Goal: Information Seeking & Learning: Check status

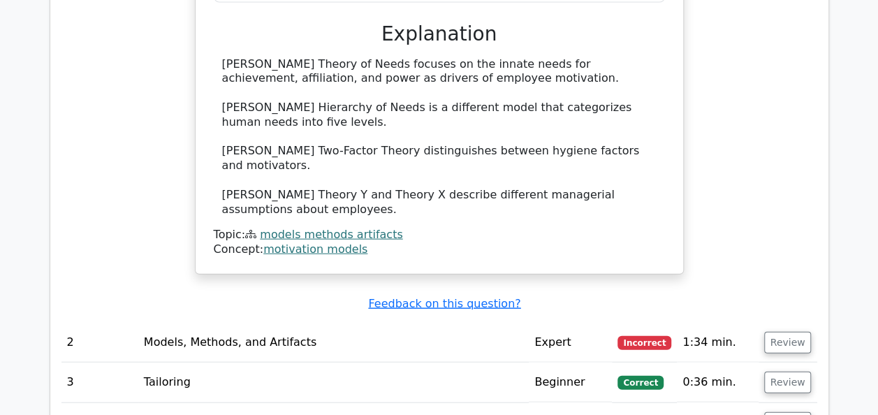
scroll to position [1536, 0]
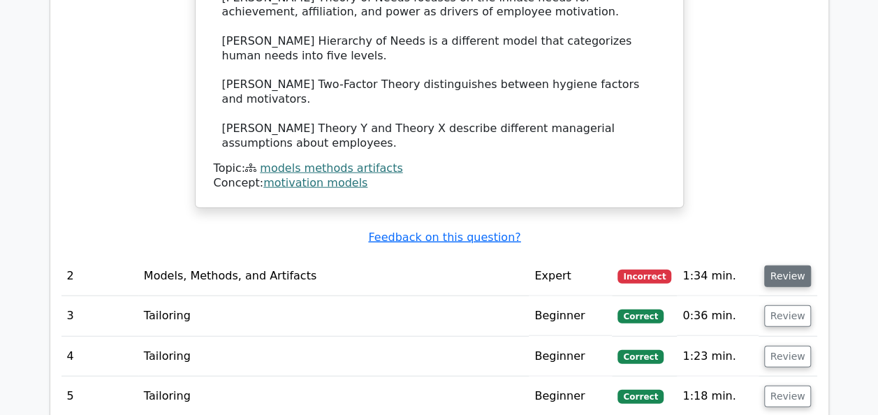
click at [795, 265] on button "Review" at bounding box center [787, 276] width 47 height 22
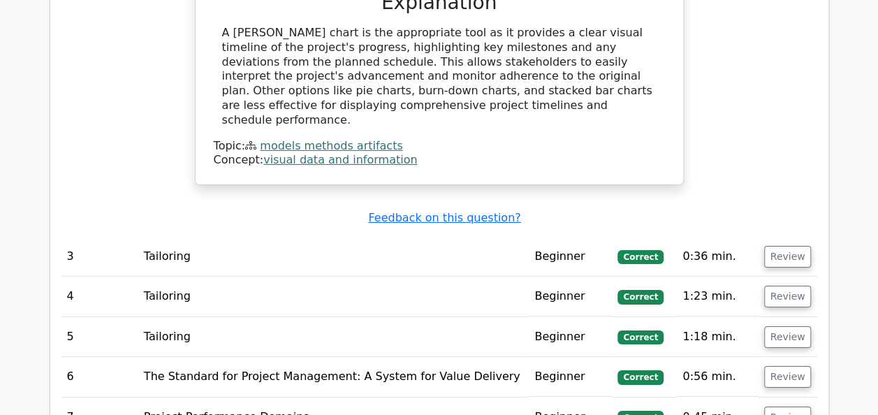
scroll to position [2235, 0]
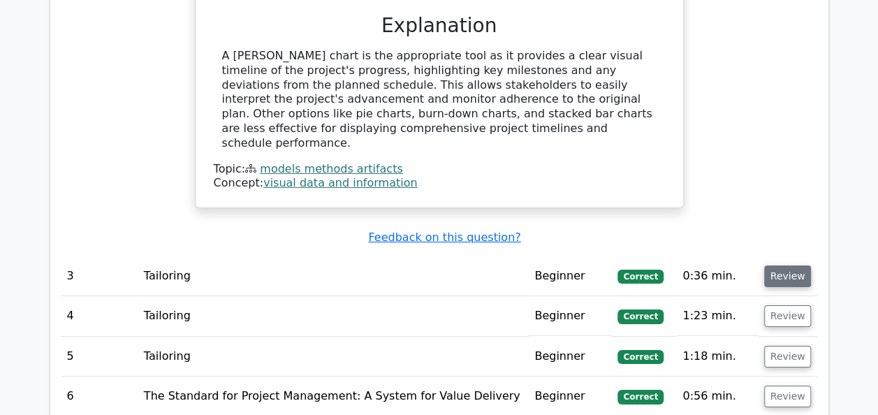
click at [784, 265] on button "Review" at bounding box center [787, 276] width 47 height 22
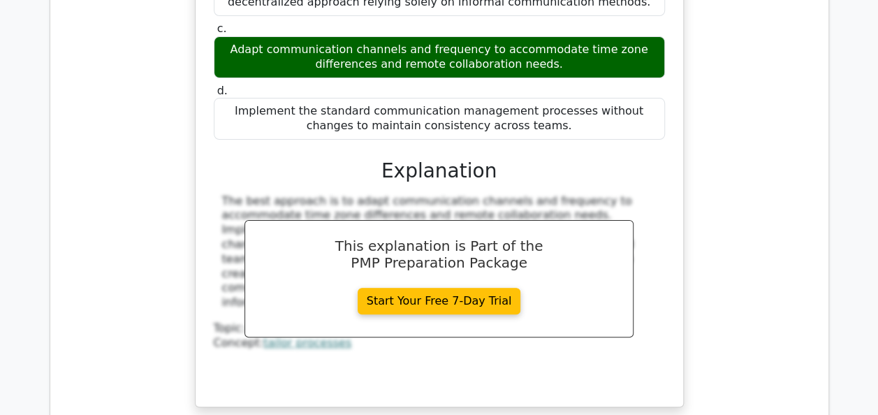
scroll to position [2863, 0]
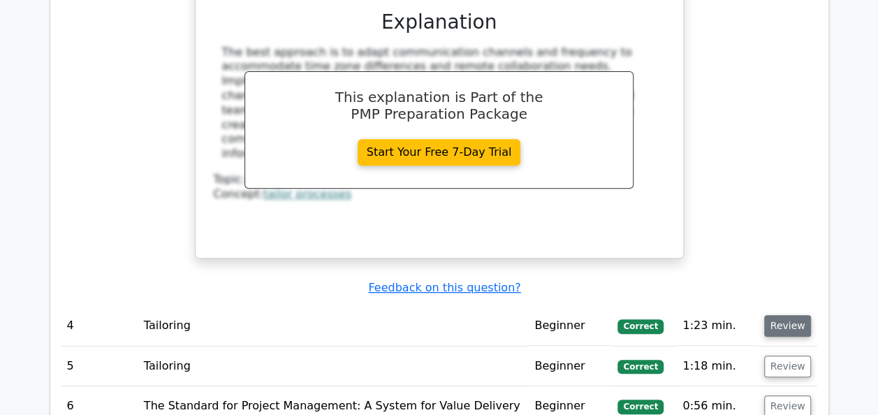
click at [773, 315] on button "Review" at bounding box center [787, 326] width 47 height 22
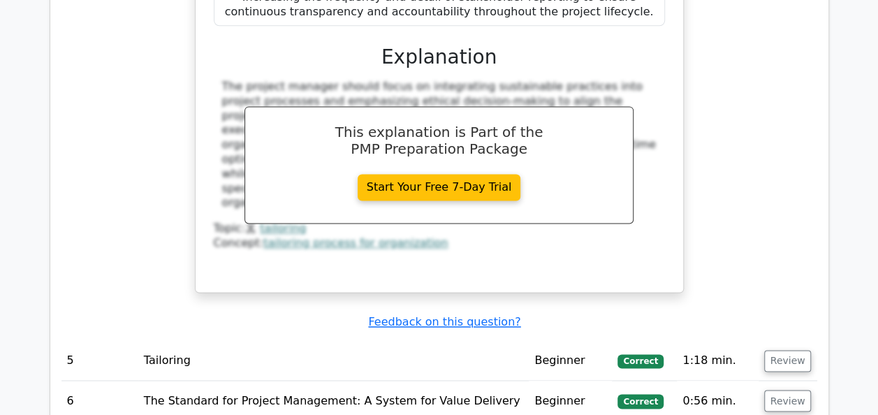
scroll to position [3701, 0]
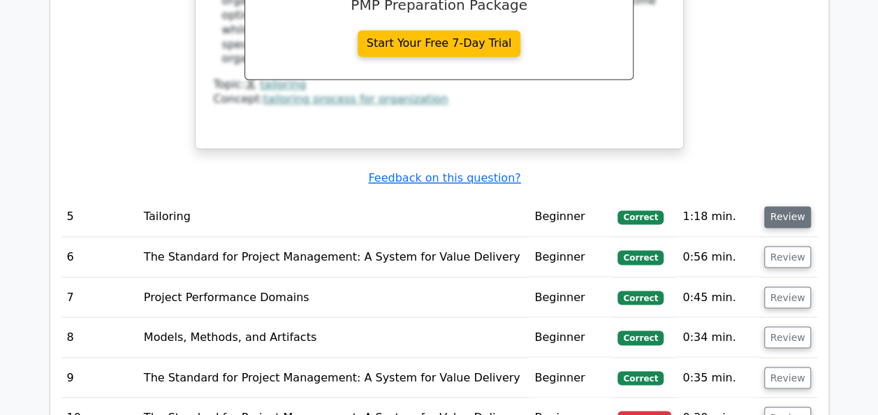
click at [789, 206] on button "Review" at bounding box center [787, 217] width 47 height 22
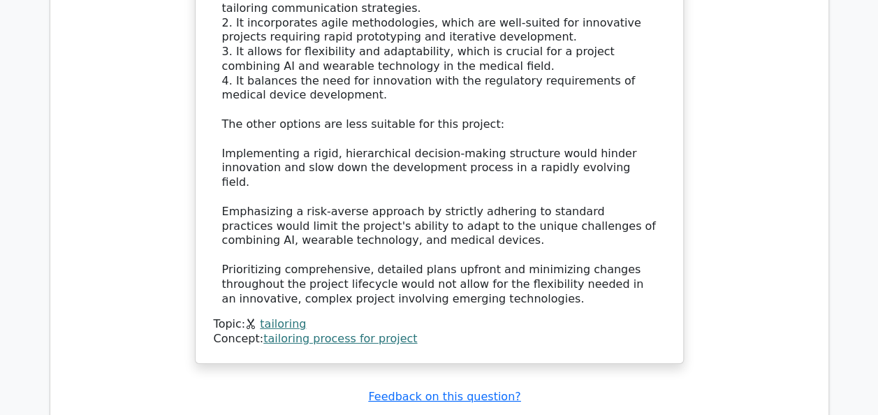
scroll to position [4679, 0]
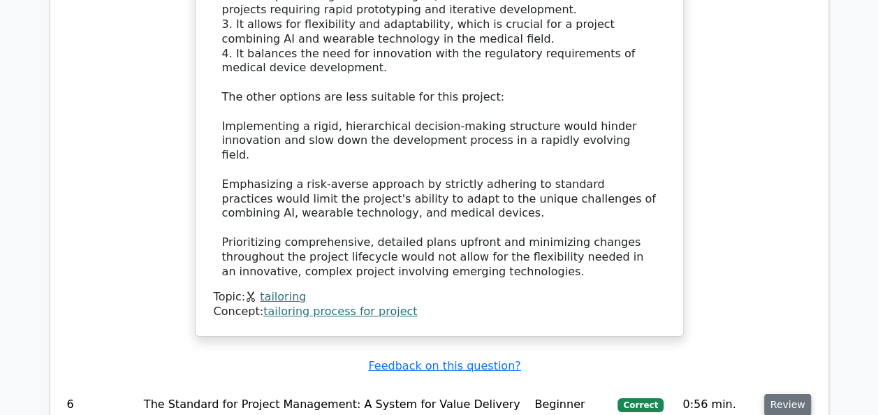
click at [773, 394] on button "Review" at bounding box center [787, 405] width 47 height 22
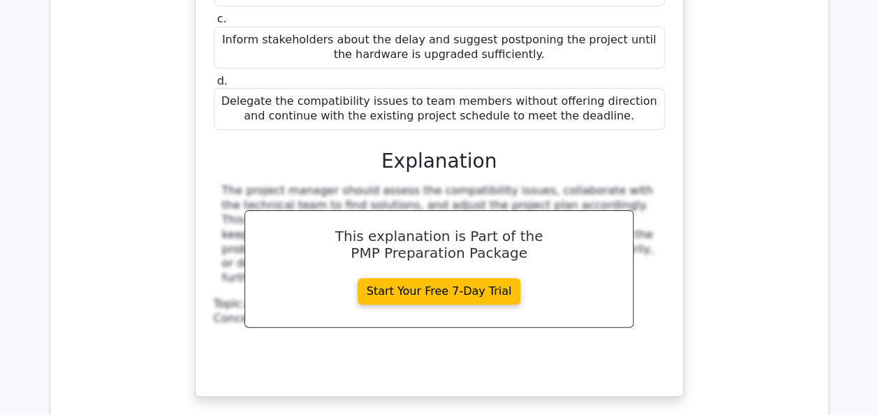
scroll to position [5587, 0]
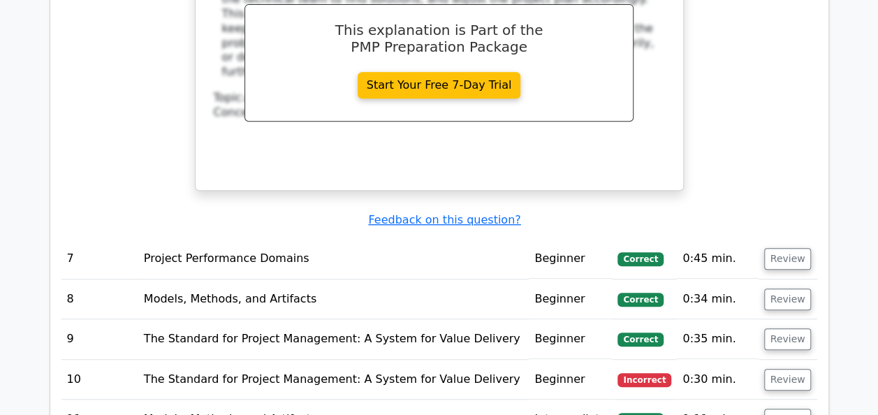
click at [652, 373] on span "Incorrect" at bounding box center [644, 380] width 54 height 14
click at [782, 369] on button "Review" at bounding box center [787, 380] width 47 height 22
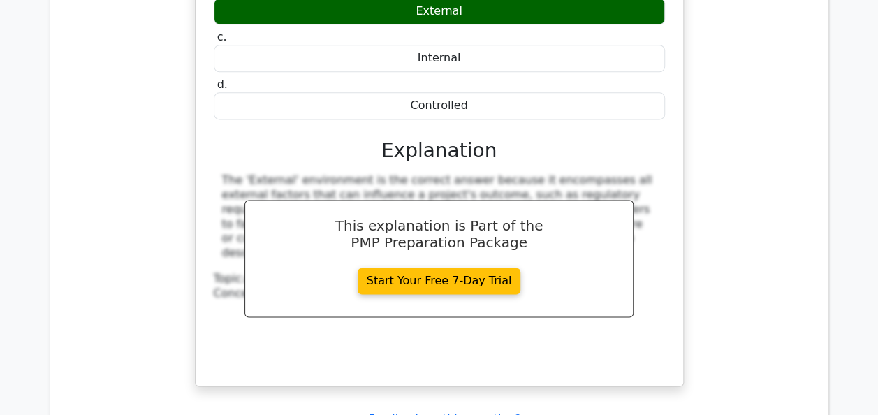
scroll to position [6355, 0]
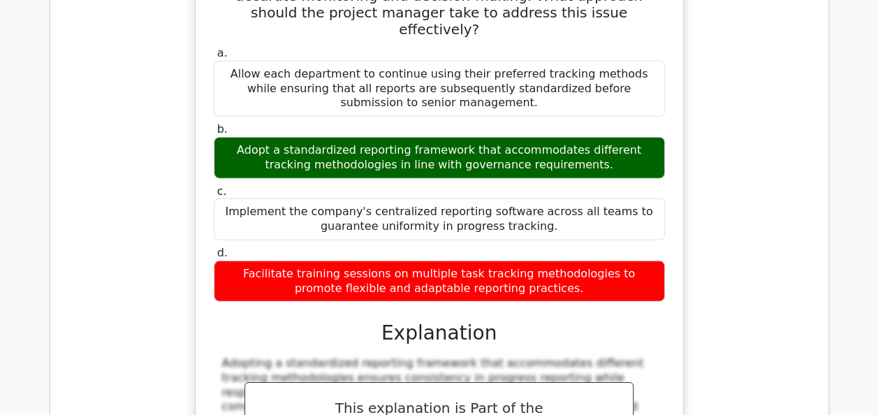
scroll to position [7403, 0]
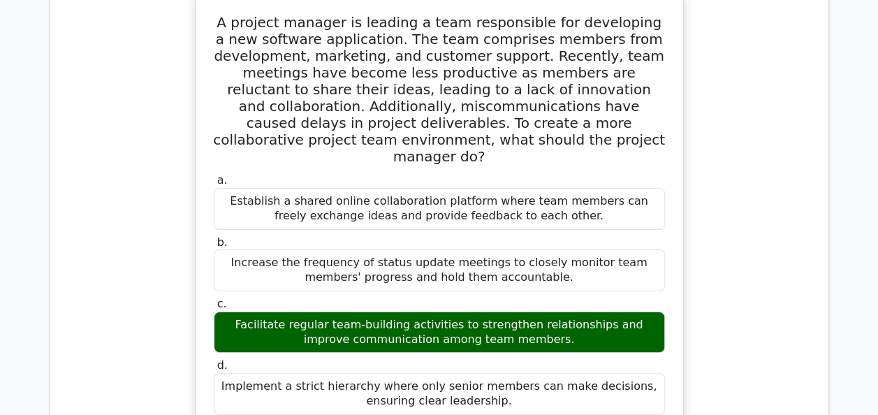
scroll to position [8171, 0]
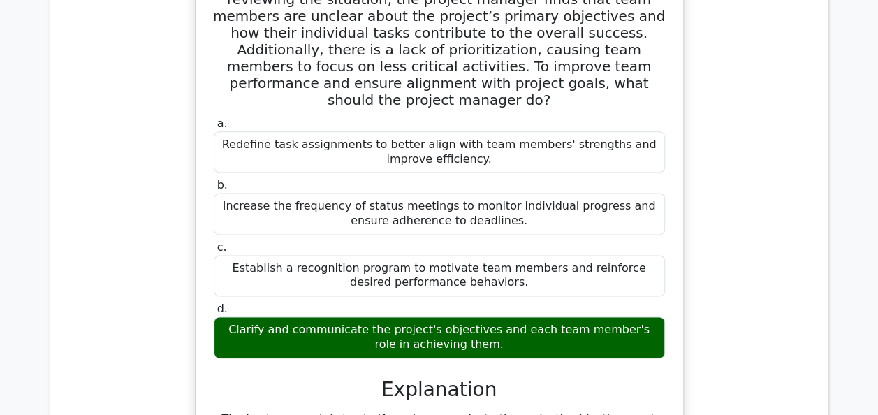
scroll to position [8870, 0]
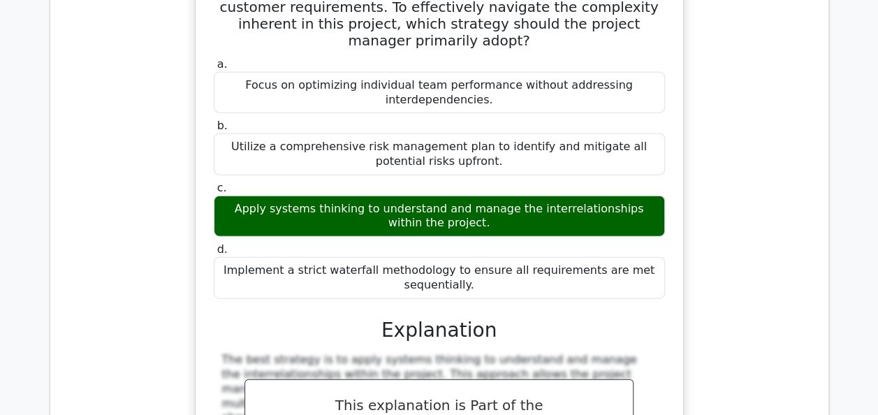
scroll to position [9498, 0]
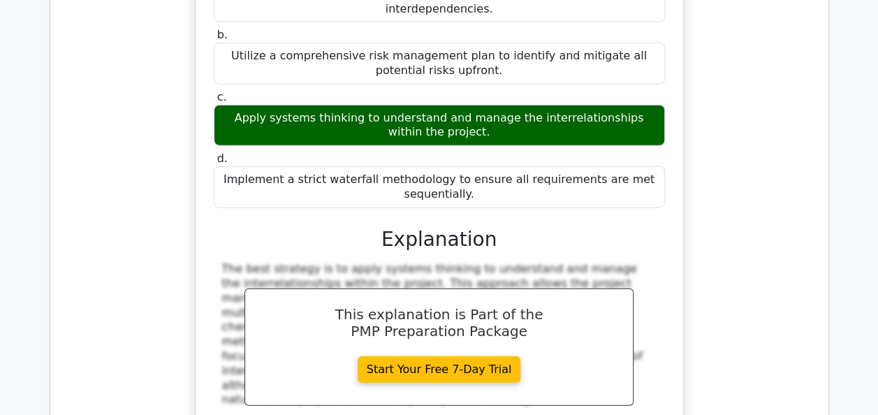
scroll to position [9568, 0]
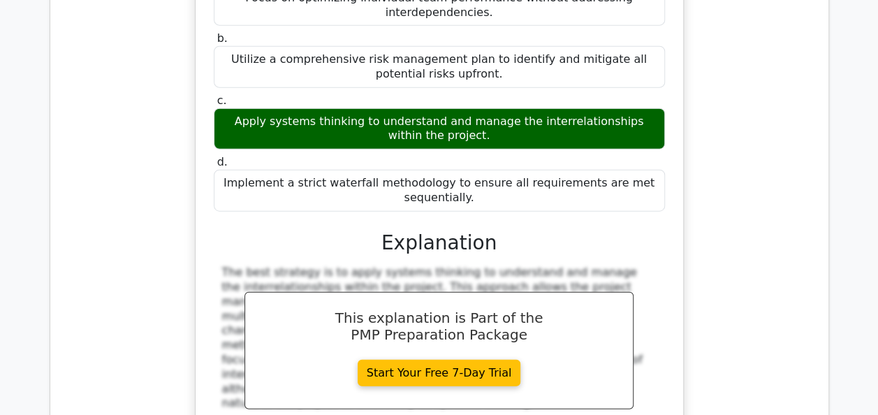
drag, startPoint x: 230, startPoint y: 125, endPoint x: 478, endPoint y: 372, distance: 349.6
copy div "A project has allocated an adaptive reserve of $45,000 to enhance adaptability …"
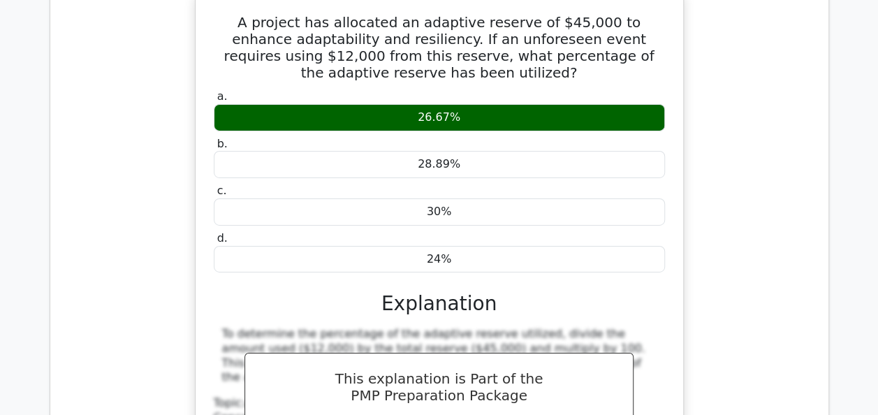
scroll to position [10196, 0]
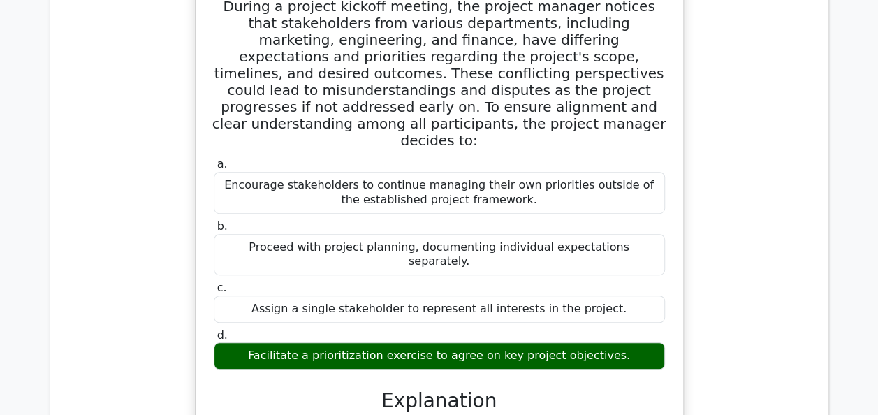
scroll to position [10825, 0]
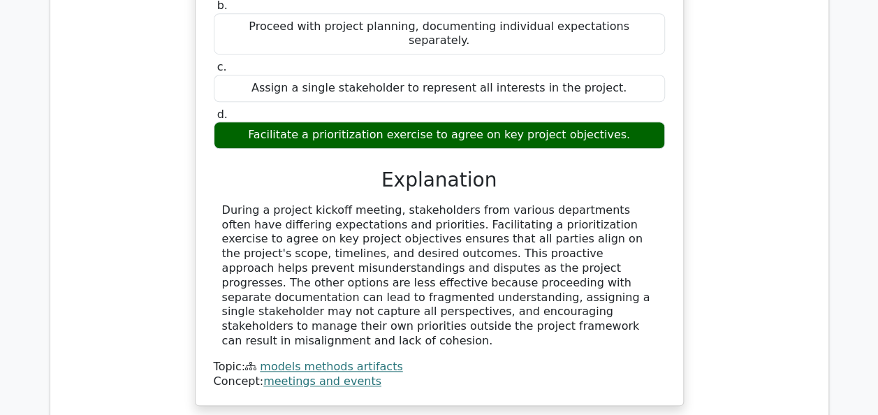
scroll to position [11103, 0]
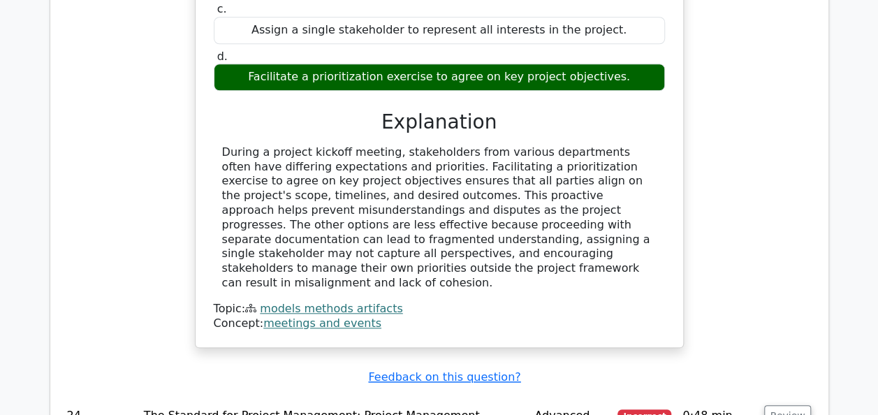
drag, startPoint x: 221, startPoint y: 52, endPoint x: 541, endPoint y: 253, distance: 377.8
copy div "A project is implementing a new enterprise resource planning (ERP) system that …"
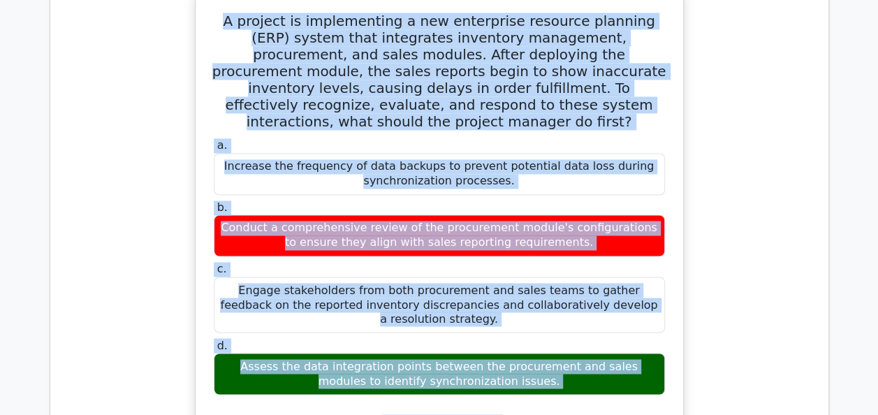
scroll to position [11592, 0]
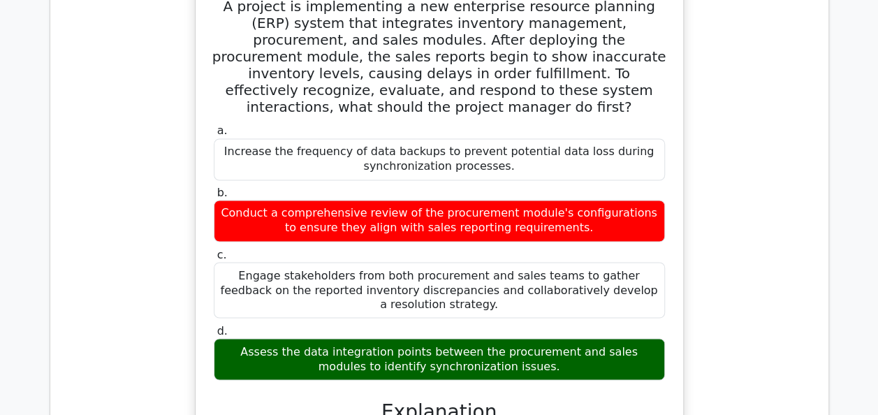
click at [772, 60] on div "A project is implementing a new enterprise resource planning (ERP) system that …" at bounding box center [439, 329] width 756 height 709
